Goal: Information Seeking & Learning: Learn about a topic

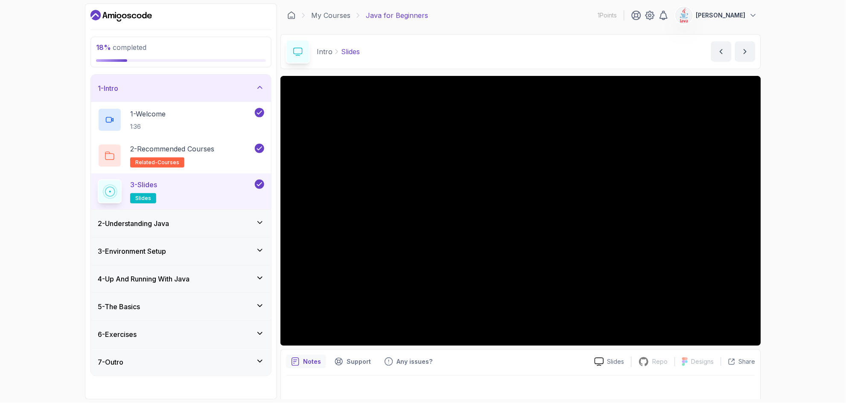
click at [250, 223] on div "2 - Understanding Java" at bounding box center [181, 224] width 167 height 10
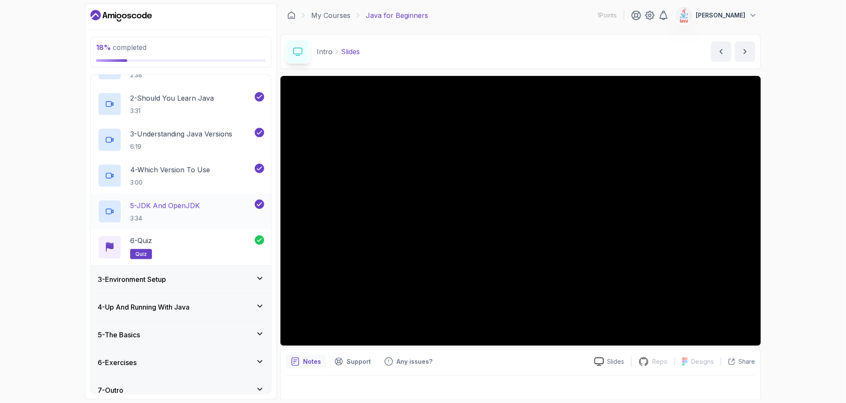
scroll to position [89, 0]
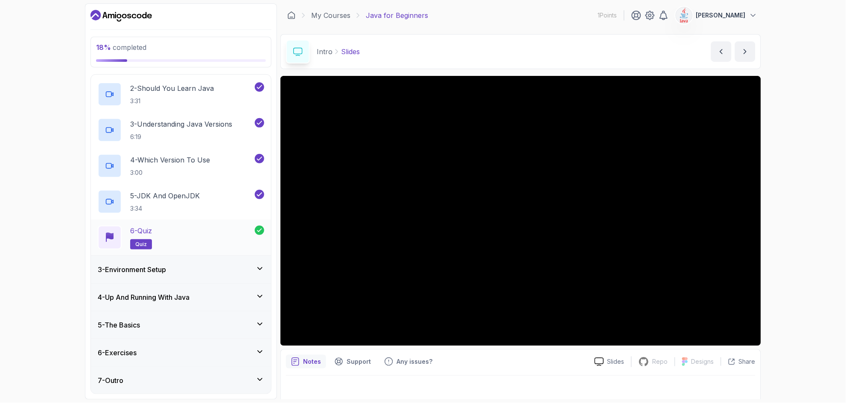
click at [148, 245] on p "quiz" at bounding box center [141, 245] width 22 height 10
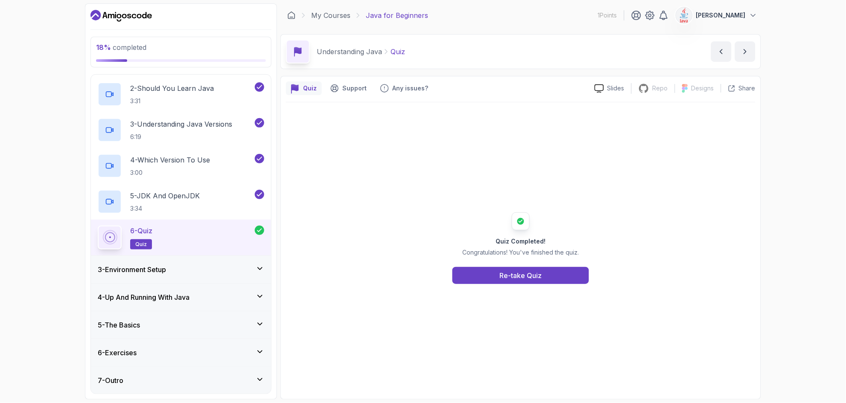
click at [166, 267] on h3 "3 - Environment Setup" at bounding box center [132, 270] width 68 height 10
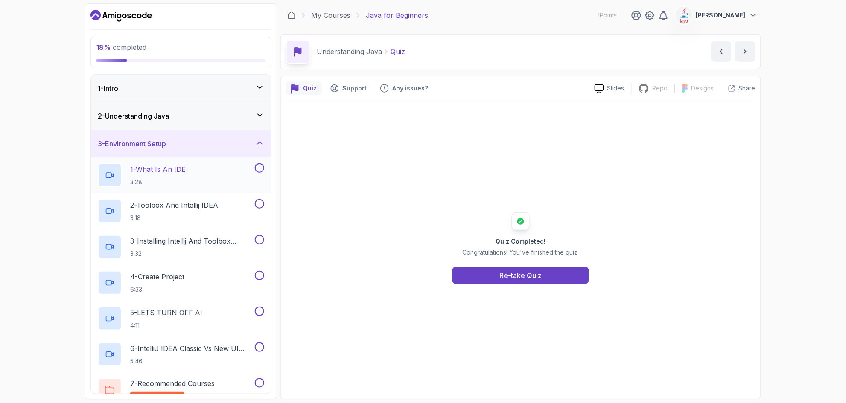
click at [213, 167] on div "1 - What Is An IDE 3:28" at bounding box center [175, 176] width 155 height 24
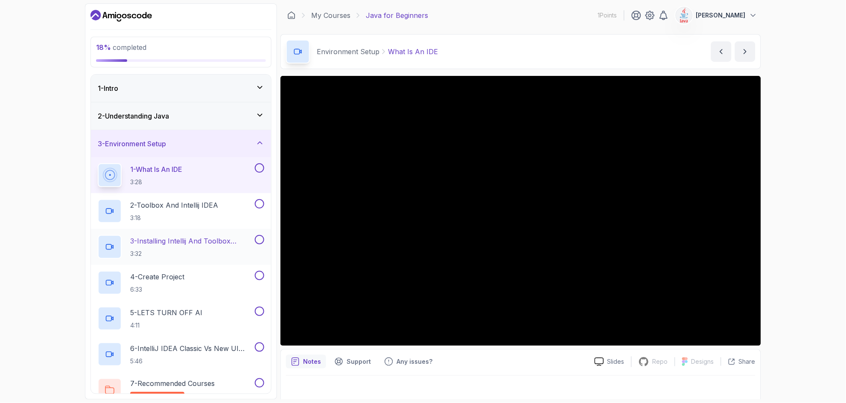
scroll to position [51, 0]
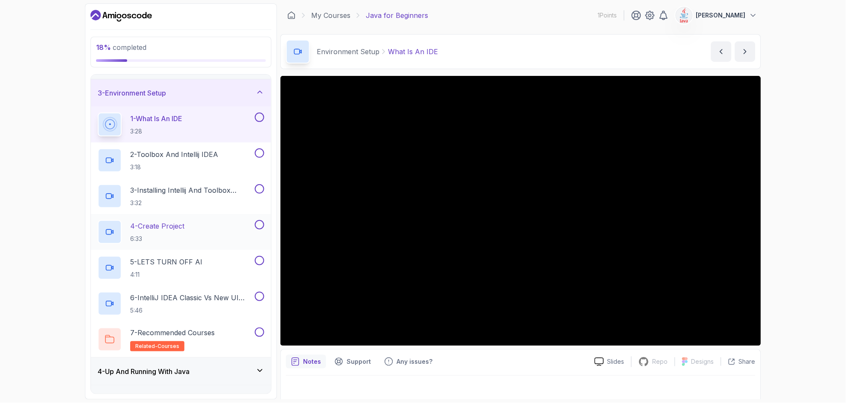
click at [198, 216] on div "4 - Create Project 6:33" at bounding box center [181, 232] width 180 height 36
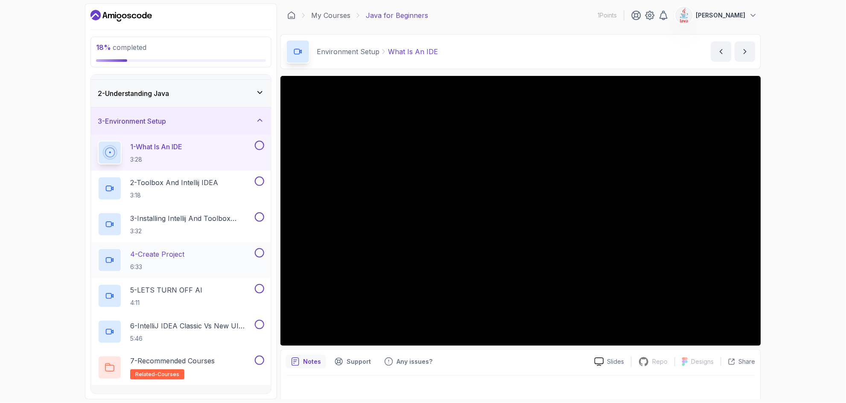
scroll to position [125, 0]
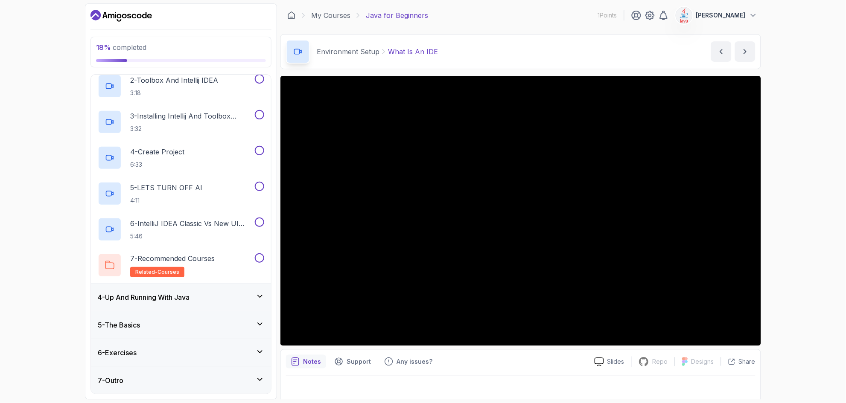
click at [228, 292] on div "4 - Up And Running With Java" at bounding box center [181, 297] width 167 height 10
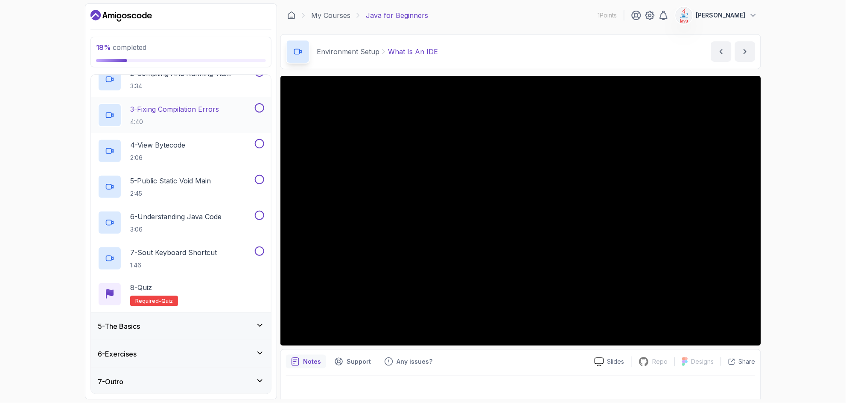
scroll to position [161, 0]
click at [208, 327] on div "5 - The Basics" at bounding box center [181, 326] width 167 height 10
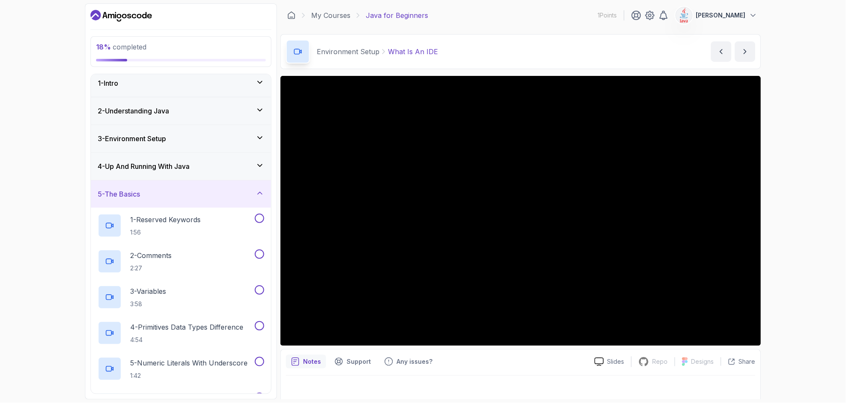
scroll to position [0, 0]
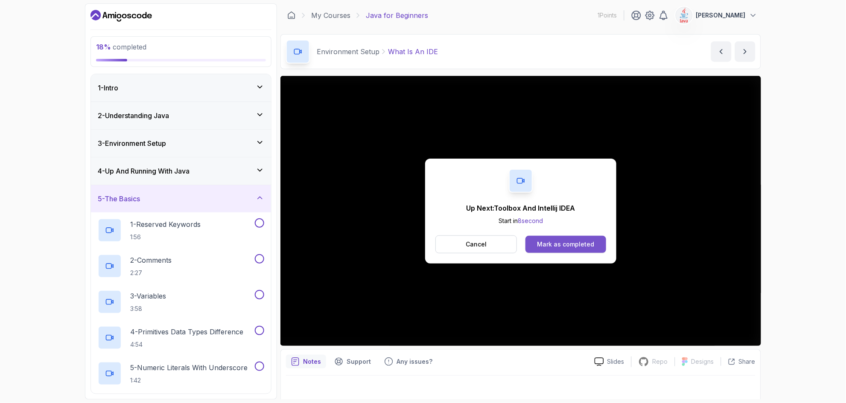
click at [593, 250] on button "Mark as completed" at bounding box center [566, 244] width 81 height 17
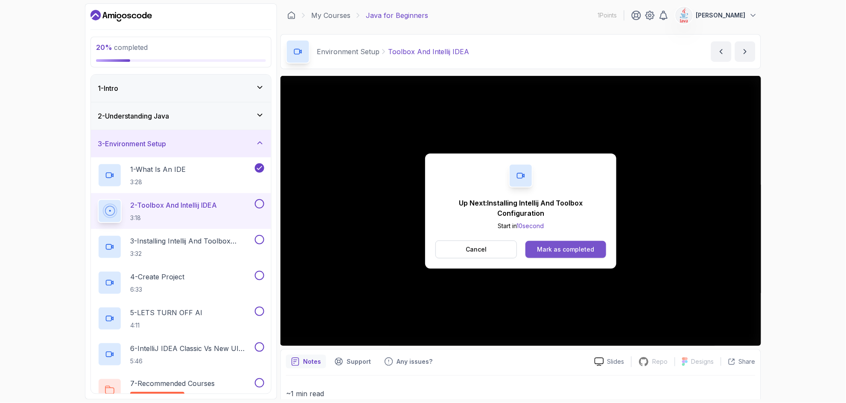
click at [567, 250] on div "Mark as completed" at bounding box center [565, 249] width 57 height 9
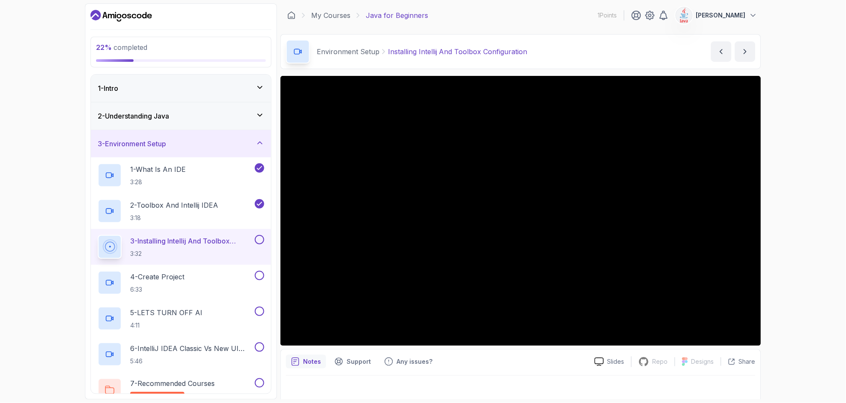
click at [829, 115] on div "22 % completed 1 - Intro 2 - Understanding Java 3 - Environment Setup 1 - What …" at bounding box center [423, 201] width 846 height 403
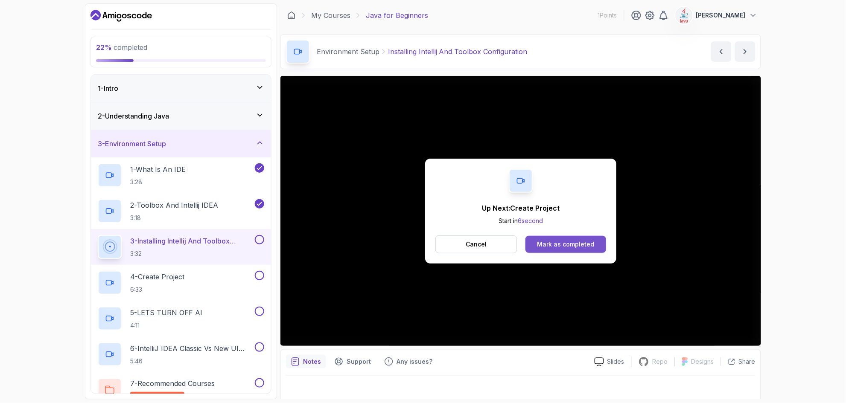
click at [553, 250] on button "Mark as completed" at bounding box center [566, 244] width 81 height 17
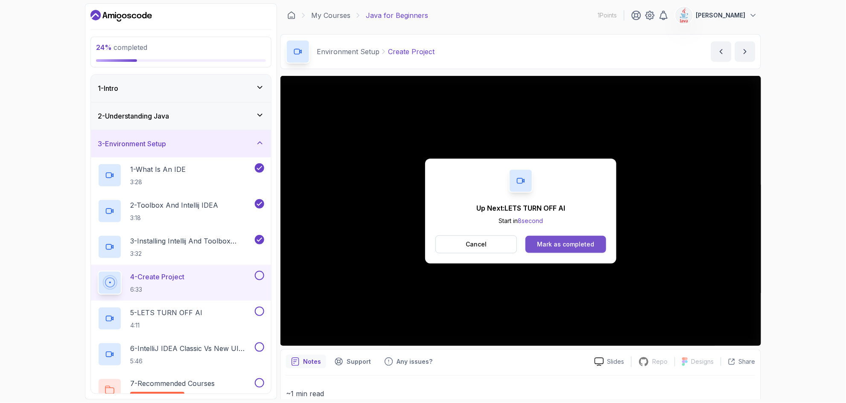
click at [558, 236] on button "Mark as completed" at bounding box center [566, 244] width 81 height 17
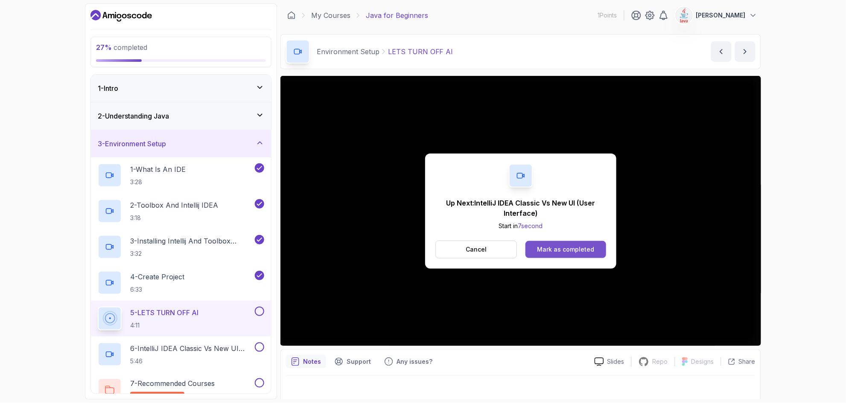
click at [576, 241] on button "Mark as completed" at bounding box center [566, 249] width 81 height 17
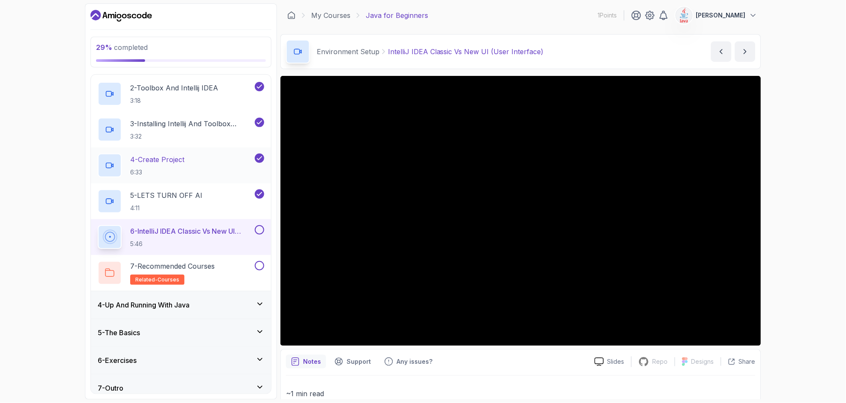
scroll to position [125, 0]
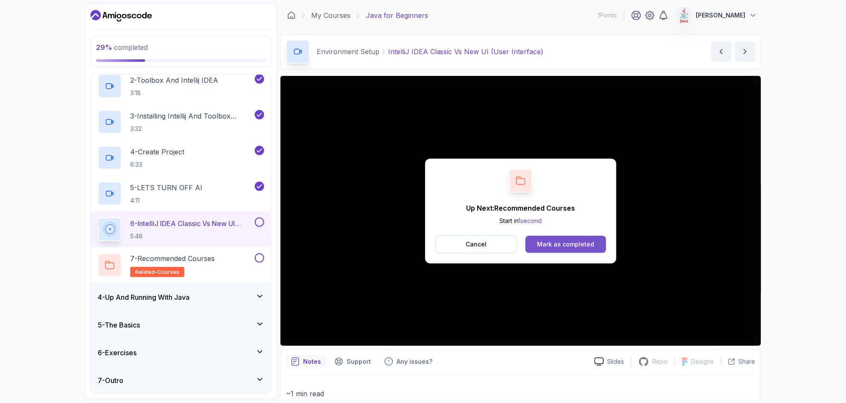
click at [584, 237] on button "Mark as completed" at bounding box center [566, 244] width 81 height 17
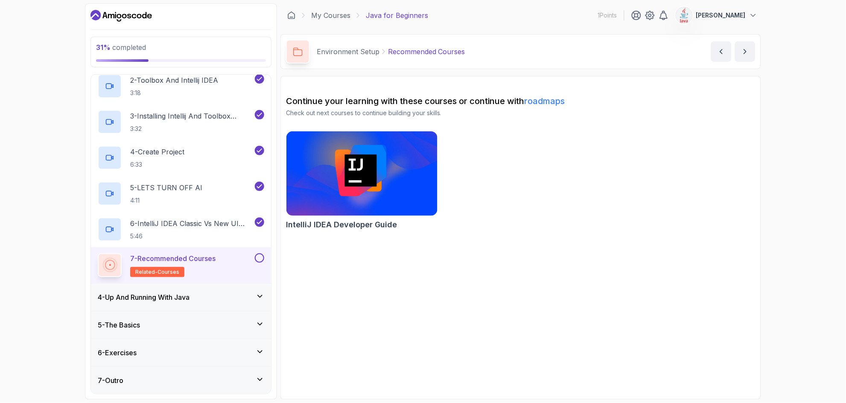
click at [260, 256] on button at bounding box center [259, 258] width 9 height 9
click at [149, 300] on h3 "4 - Up And Running With Java" at bounding box center [144, 297] width 92 height 10
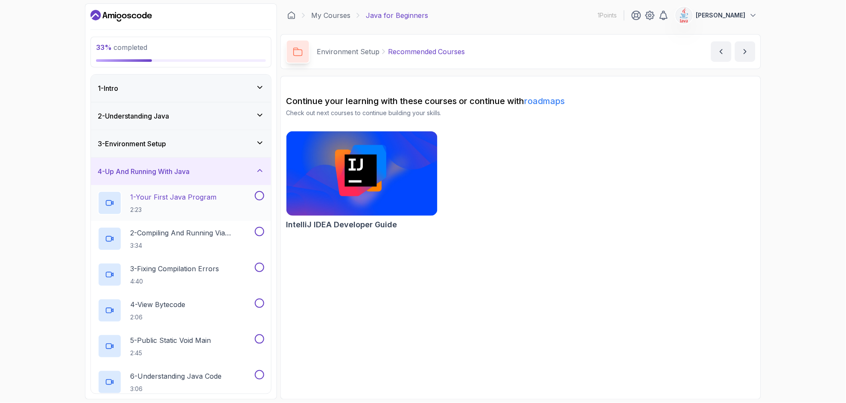
click at [188, 202] on h2 "1 - Your First Java Program 2:23" at bounding box center [173, 203] width 86 height 22
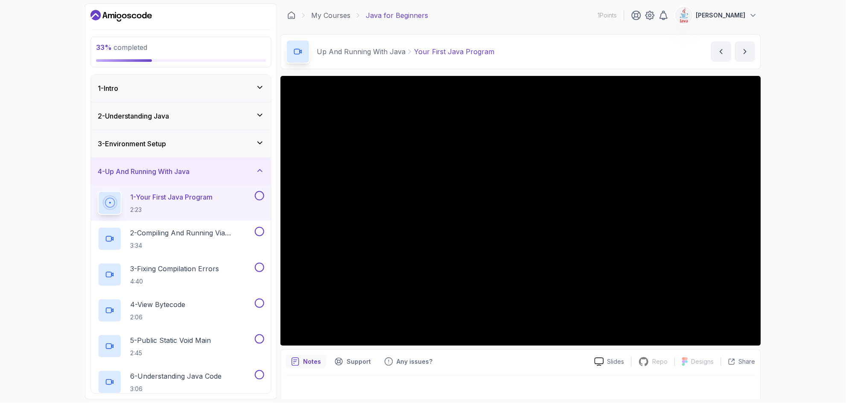
click at [566, 55] on div "Up And Running With Java Your First Java Program Your First Java Program by [PE…" at bounding box center [520, 51] width 481 height 35
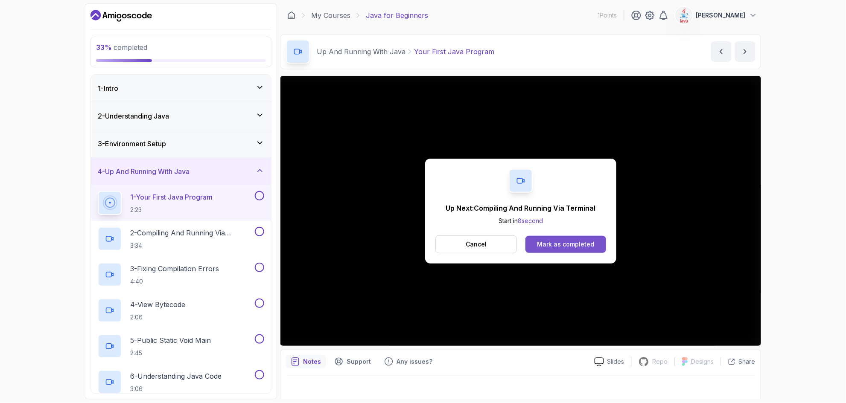
click at [550, 239] on button "Mark as completed" at bounding box center [566, 244] width 81 height 17
